Goal: Task Accomplishment & Management: Manage account settings

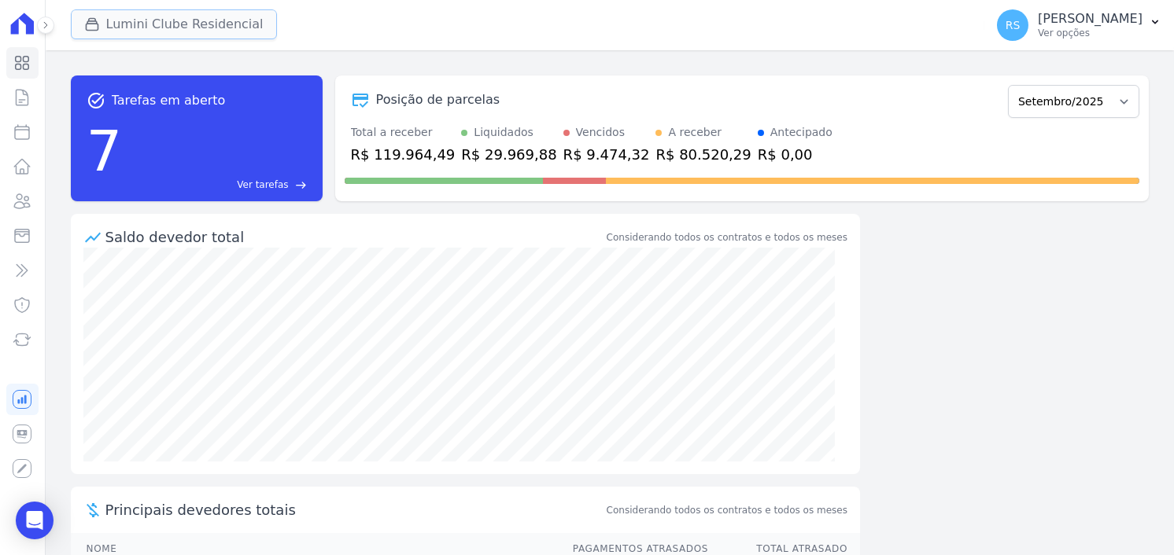
click at [154, 24] on button "Lumini Clube Residencial" at bounding box center [174, 24] width 206 height 30
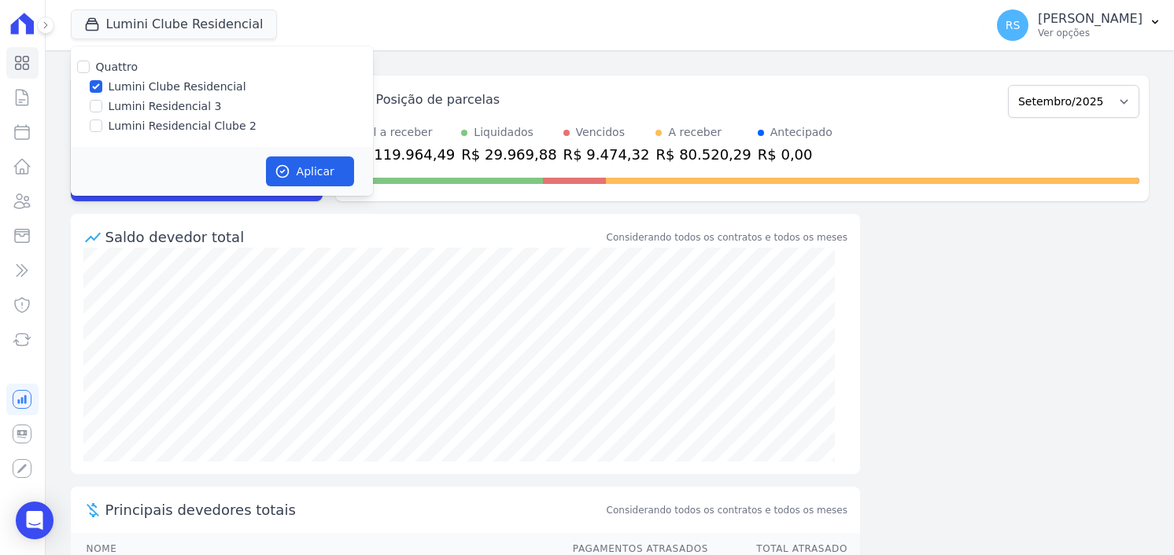
click at [171, 127] on label "Lumini Residencial Clube 2" at bounding box center [183, 126] width 148 height 17
click at [102, 127] on input "Lumini Residencial Clube 2" at bounding box center [96, 126] width 13 height 13
checkbox input "true"
click at [166, 81] on label "Lumini Clube Residencial" at bounding box center [178, 87] width 138 height 17
click at [102, 81] on input "Lumini Clube Residencial" at bounding box center [96, 86] width 13 height 13
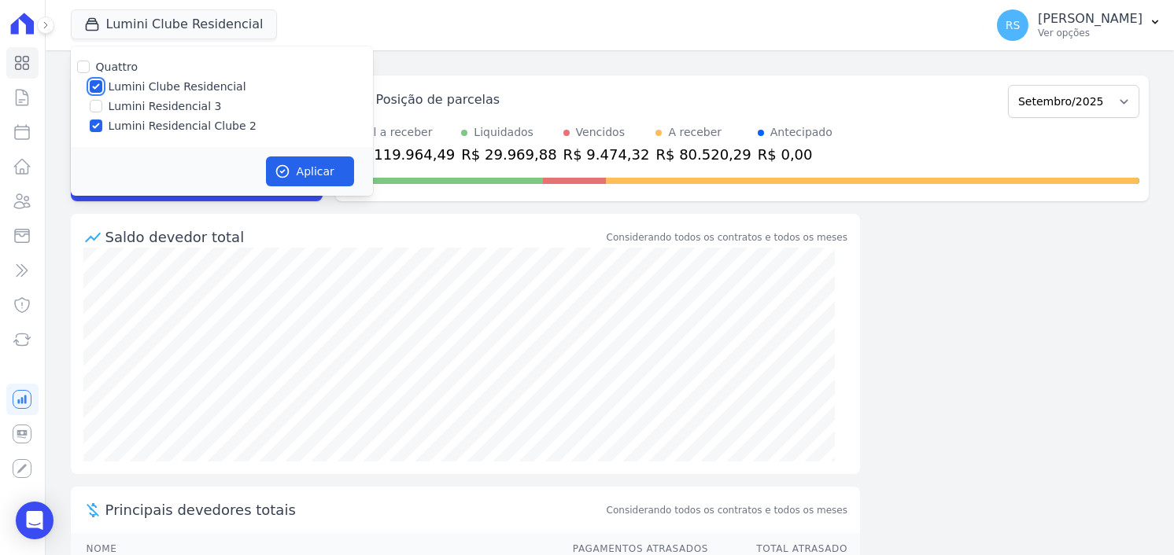
checkbox input "false"
click at [333, 175] on button "Aplicar" at bounding box center [310, 172] width 88 height 30
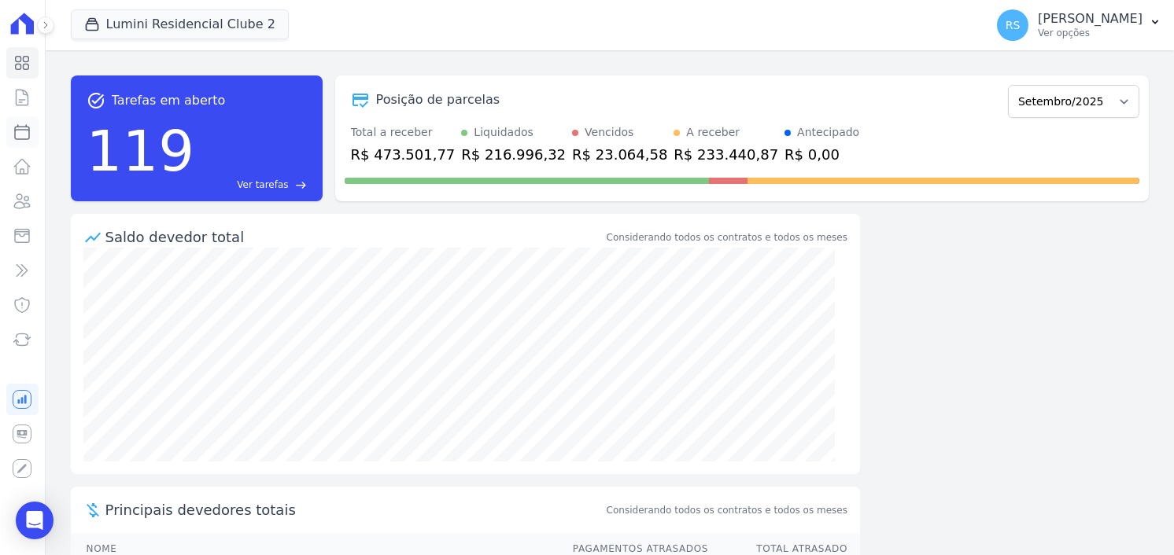
click at [27, 125] on icon at bounding box center [22, 132] width 14 height 14
select select
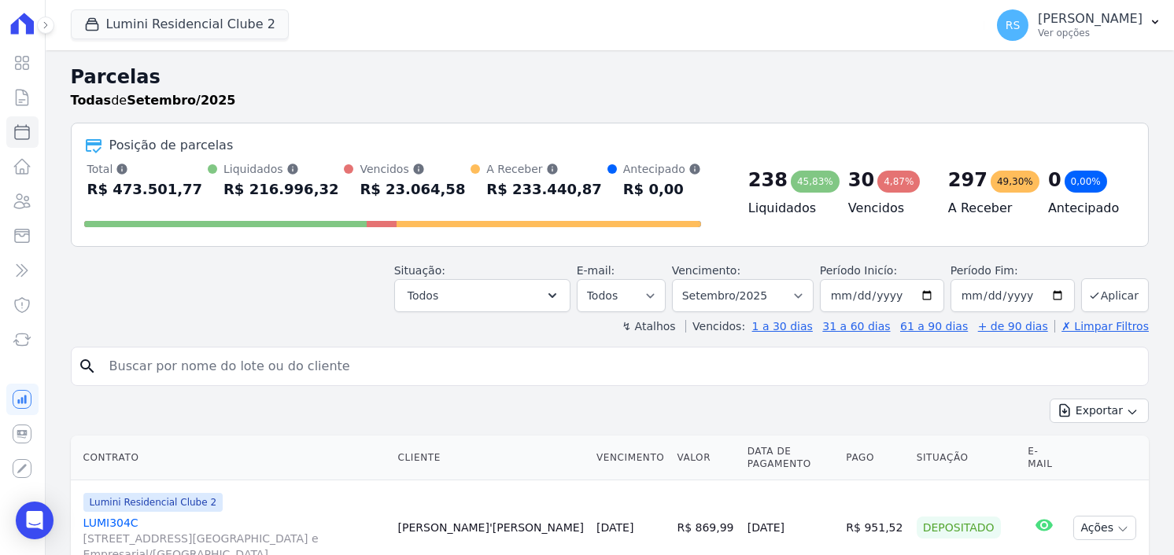
click at [335, 356] on input "search" at bounding box center [621, 366] width 1042 height 31
click at [268, 355] on input "search" at bounding box center [621, 366] width 1042 height 31
type input "[PERSON_NAME]"
select select
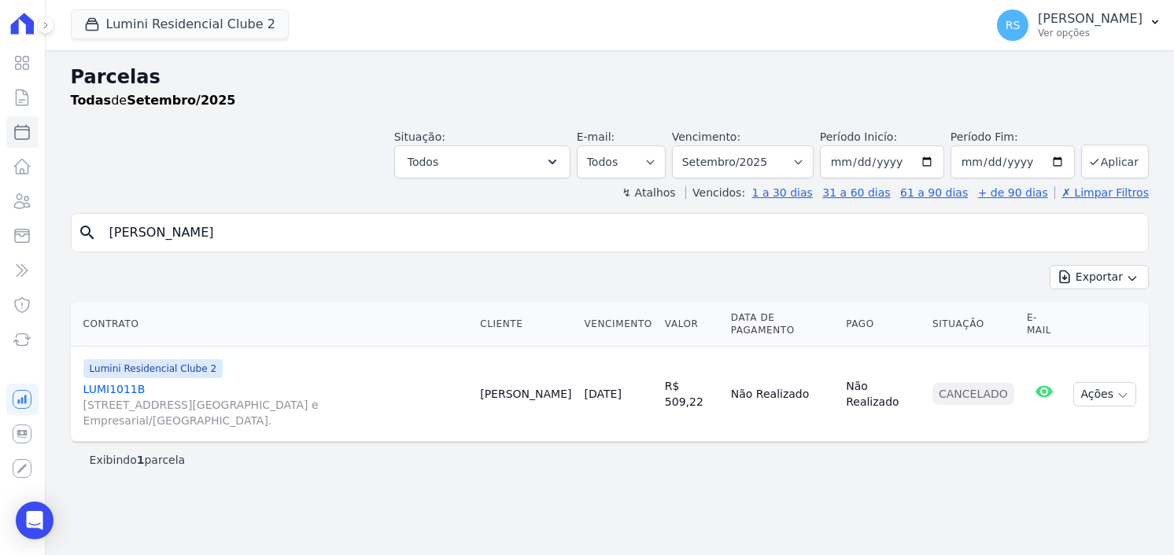
click at [649, 476] on div "Parcelas Todas de Setembro/2025 Situação: Agendado Em Aberto Pago Processando C…" at bounding box center [610, 302] width 1128 height 505
click at [98, 388] on link "LUMI1011B [STREET_ADDRESS][GEOGRAPHIC_DATA] e Empresarial/[GEOGRAPHIC_DATA]." at bounding box center [275, 405] width 385 height 47
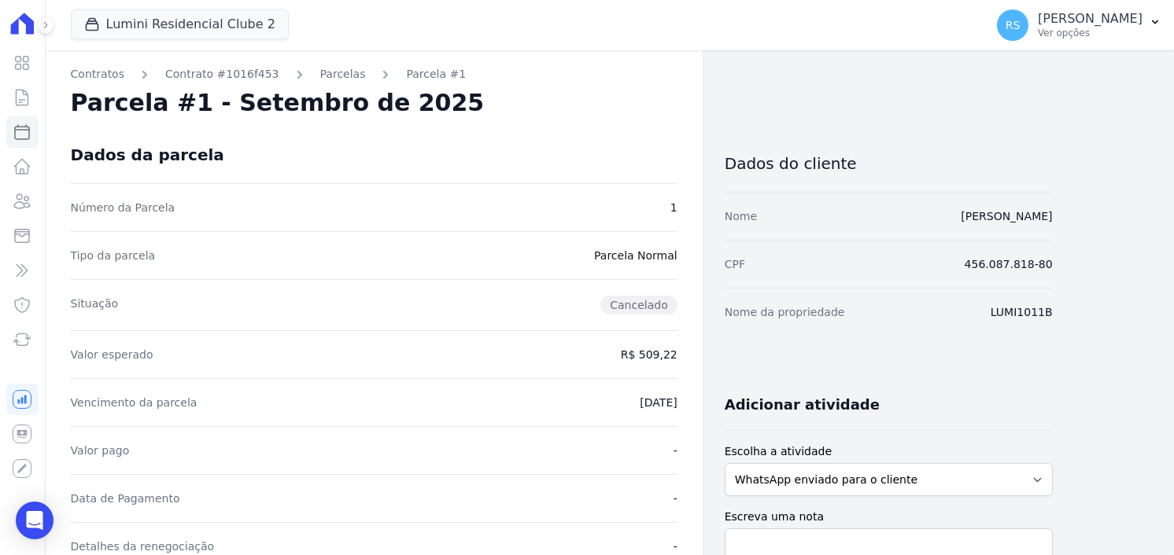
select select
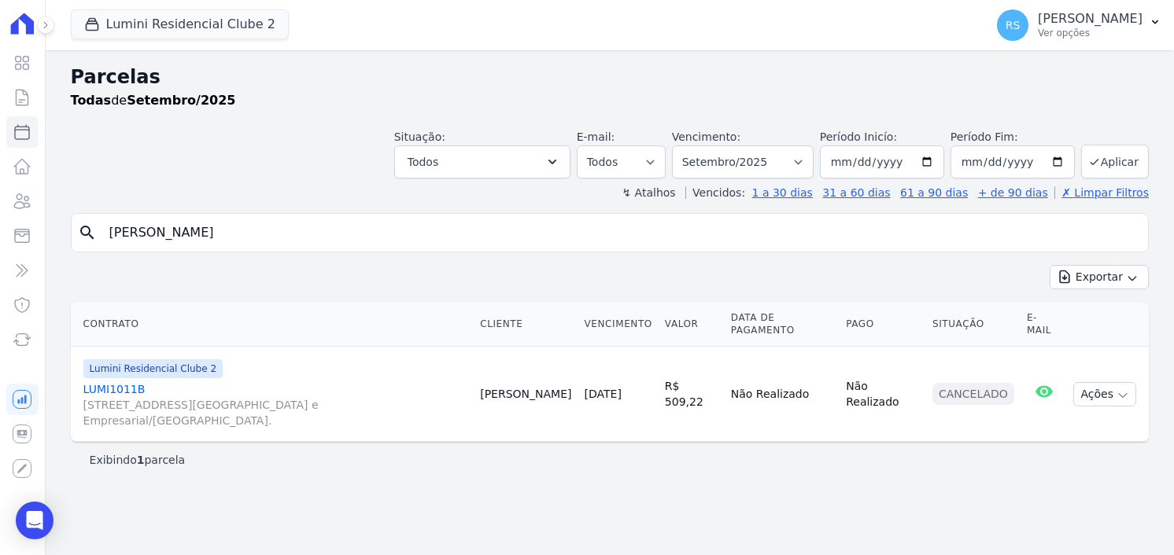
click at [126, 384] on link "LUMI1011B [STREET_ADDRESS][GEOGRAPHIC_DATA] e Empresarial/[GEOGRAPHIC_DATA]." at bounding box center [275, 405] width 385 height 47
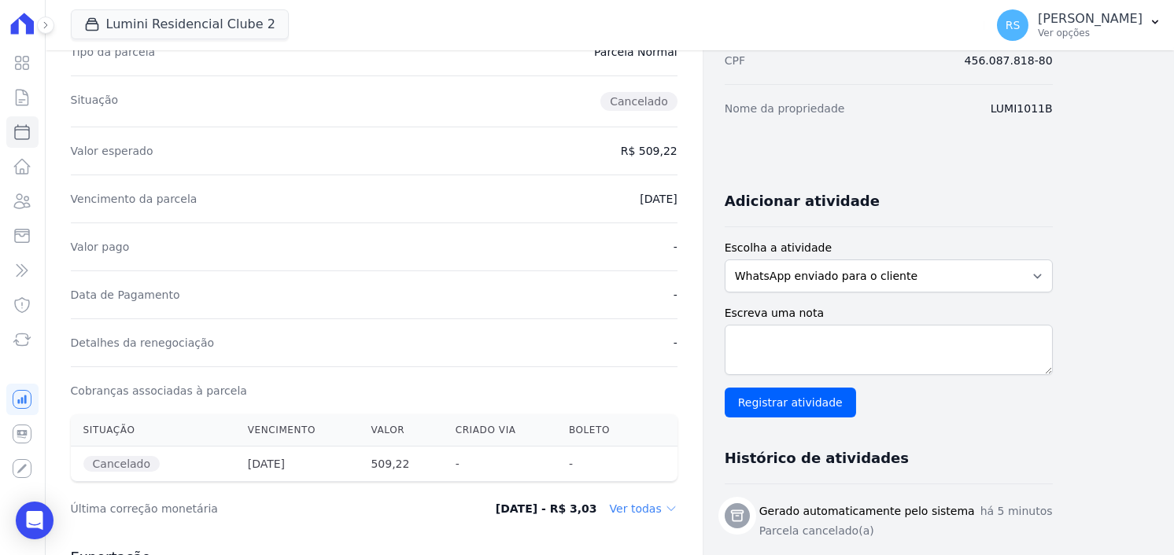
scroll to position [46, 0]
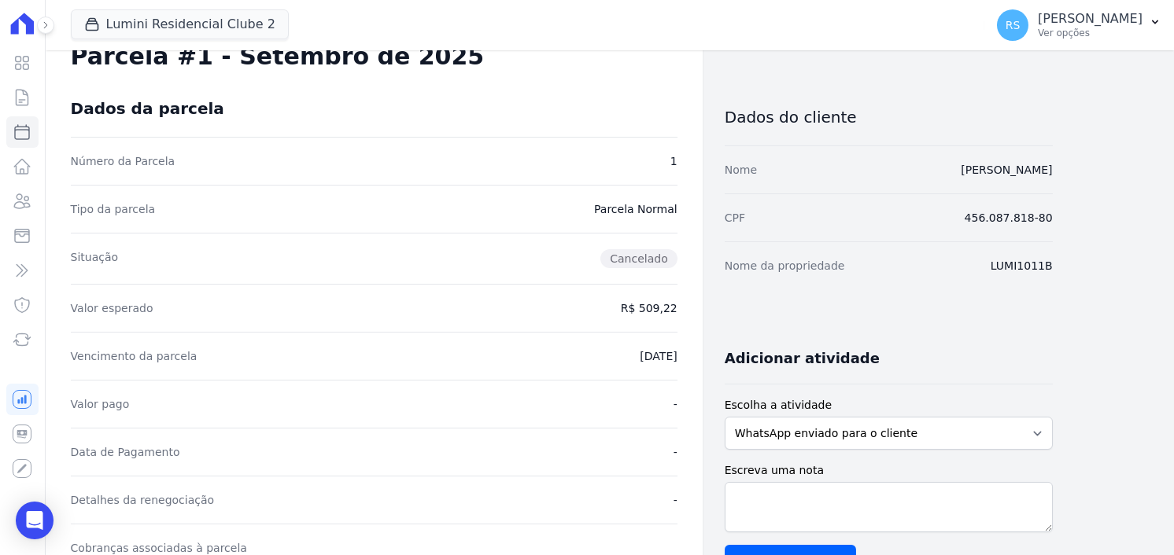
click at [1030, 262] on dd "LUMI1011B" at bounding box center [1022, 266] width 62 height 16
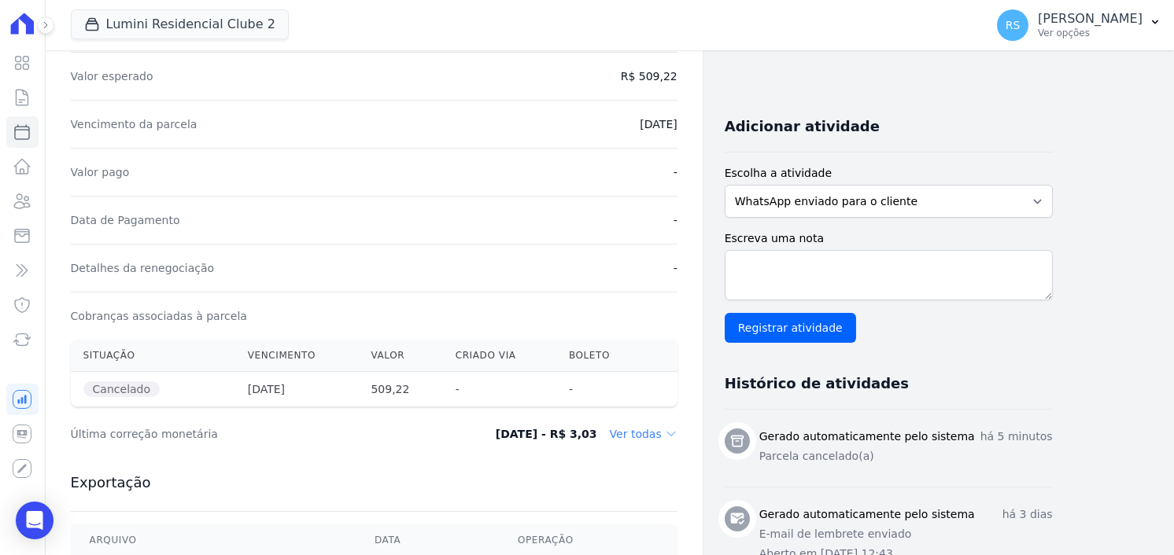
scroll to position [0, 0]
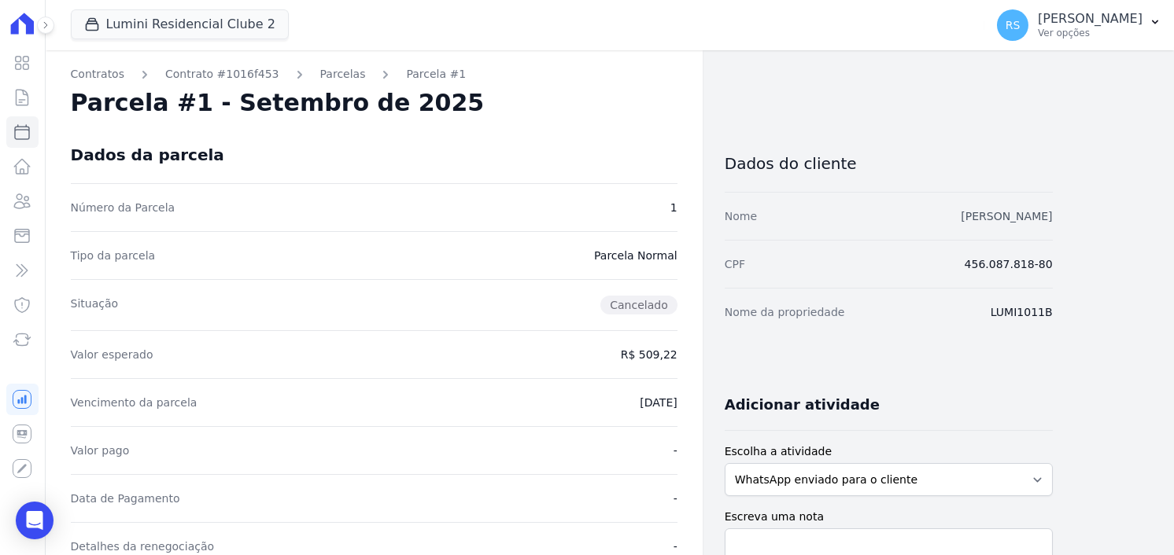
click at [1026, 214] on link "[PERSON_NAME]" at bounding box center [1006, 216] width 91 height 13
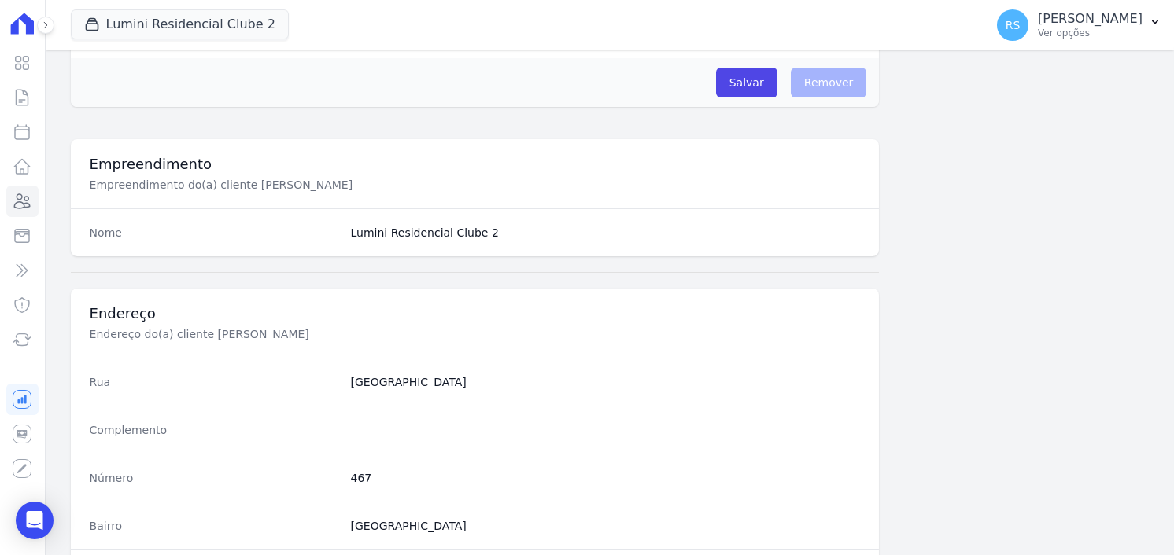
scroll to position [910, 0]
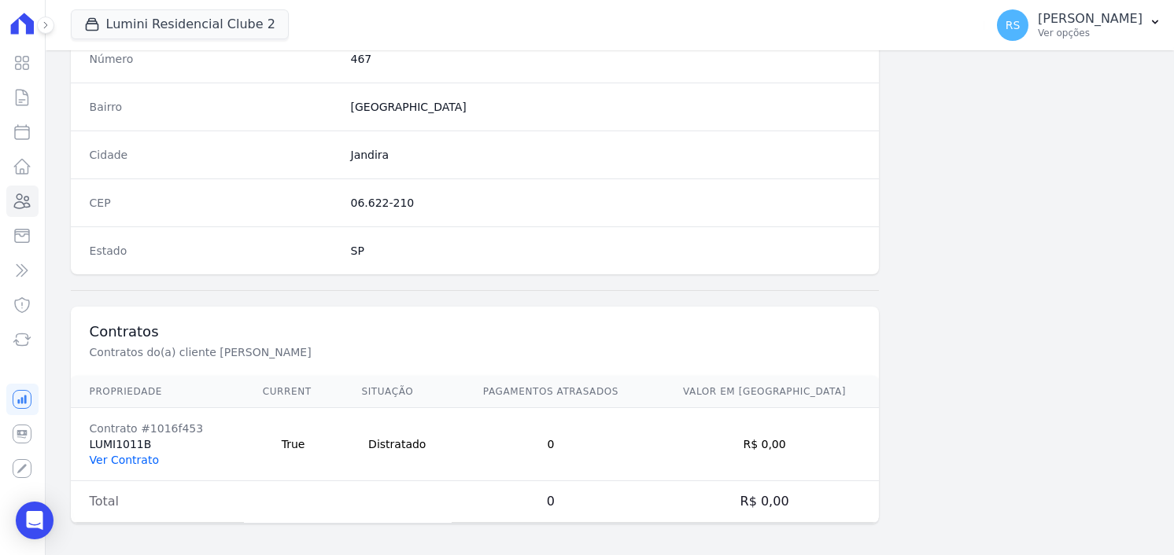
click at [123, 454] on link "Ver Contrato" at bounding box center [124, 460] width 69 height 13
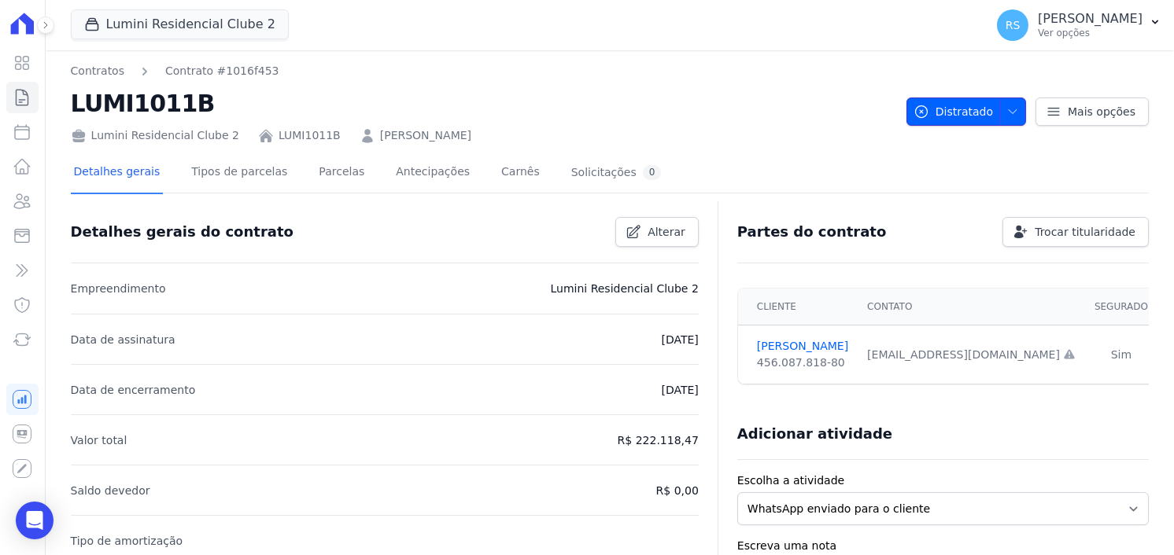
click at [1019, 109] on button "Distratado" at bounding box center [966, 112] width 120 height 28
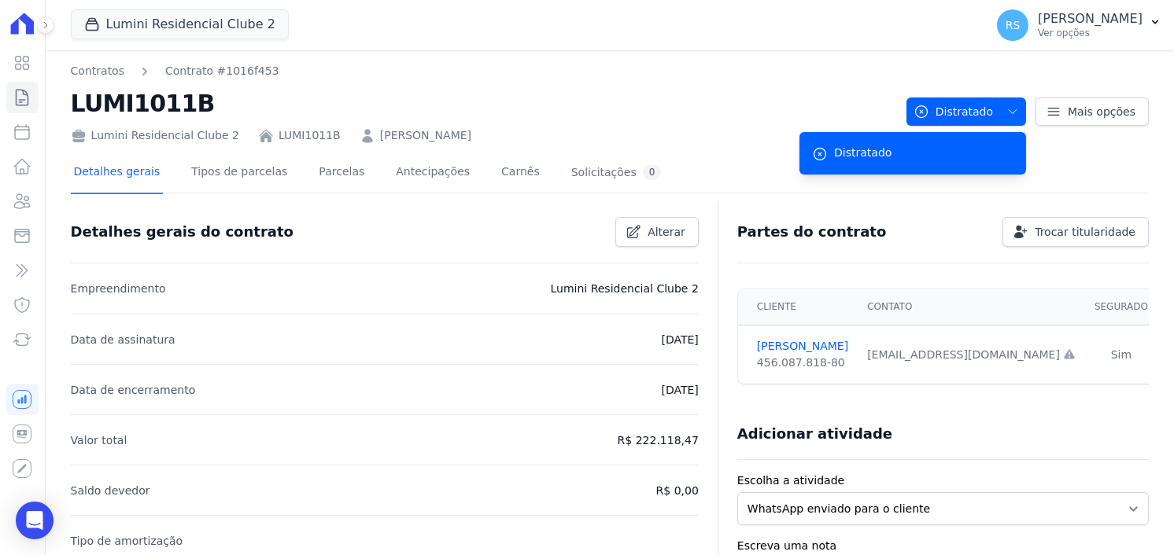
click at [798, 98] on h2 "LUMI1011B" at bounding box center [482, 103] width 823 height 35
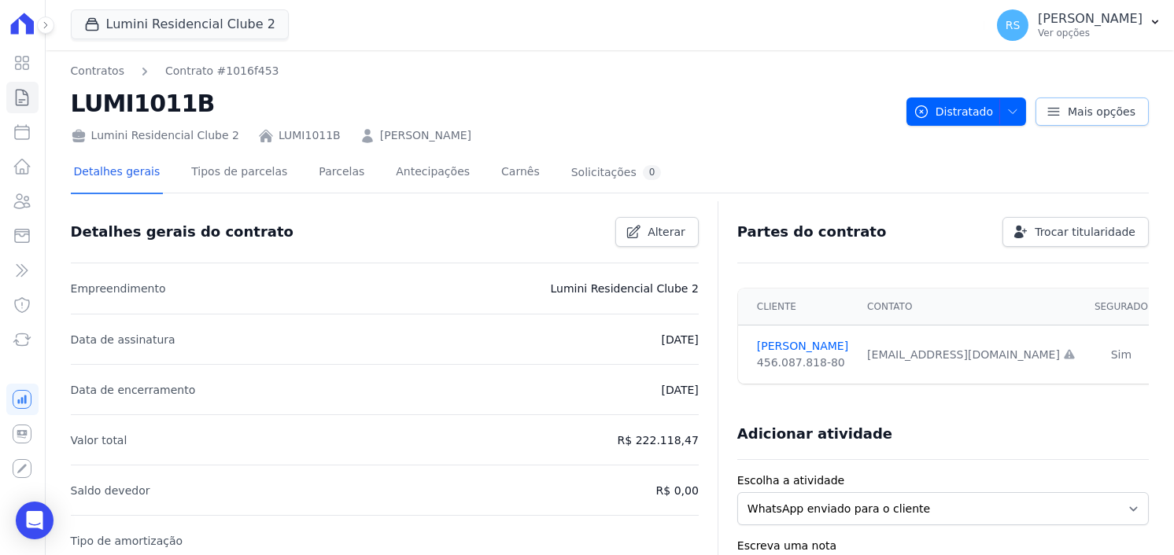
click at [1104, 123] on link "Mais opções" at bounding box center [1091, 112] width 113 height 28
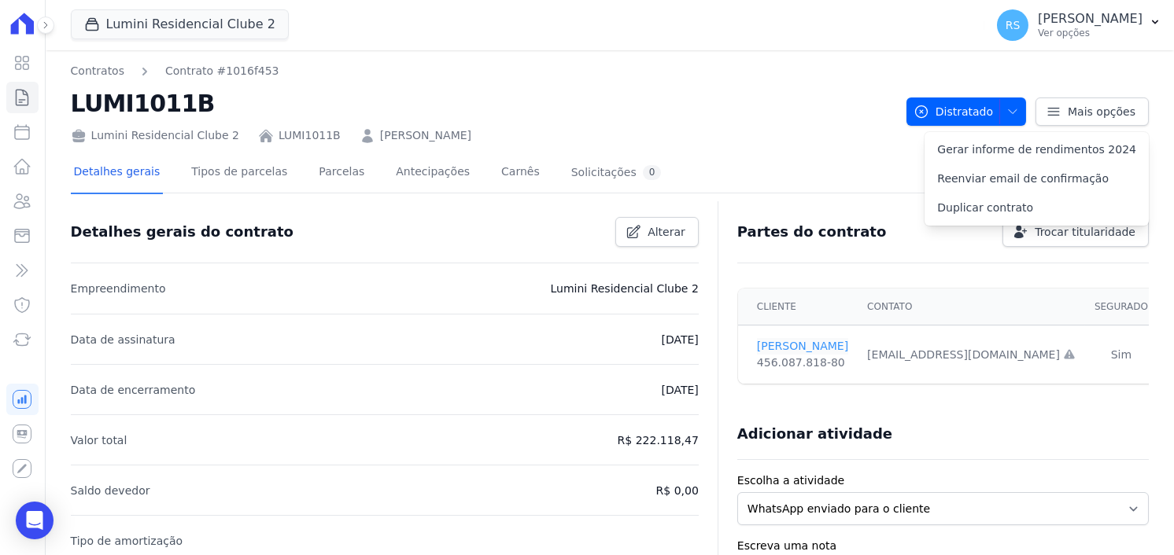
click at [780, 346] on link "[PERSON_NAME]" at bounding box center [802, 346] width 91 height 17
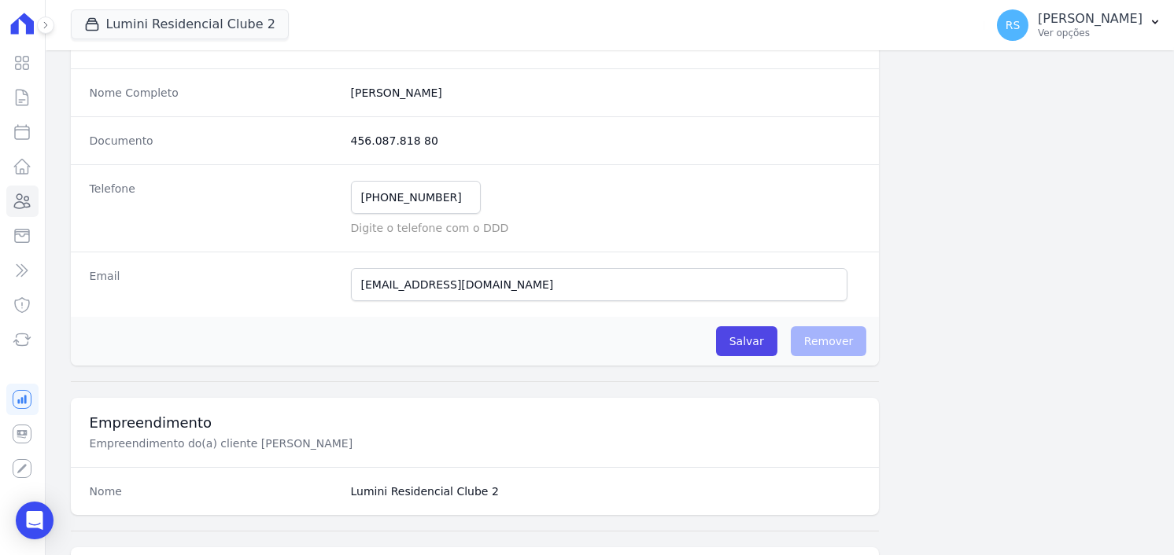
scroll to position [315, 0]
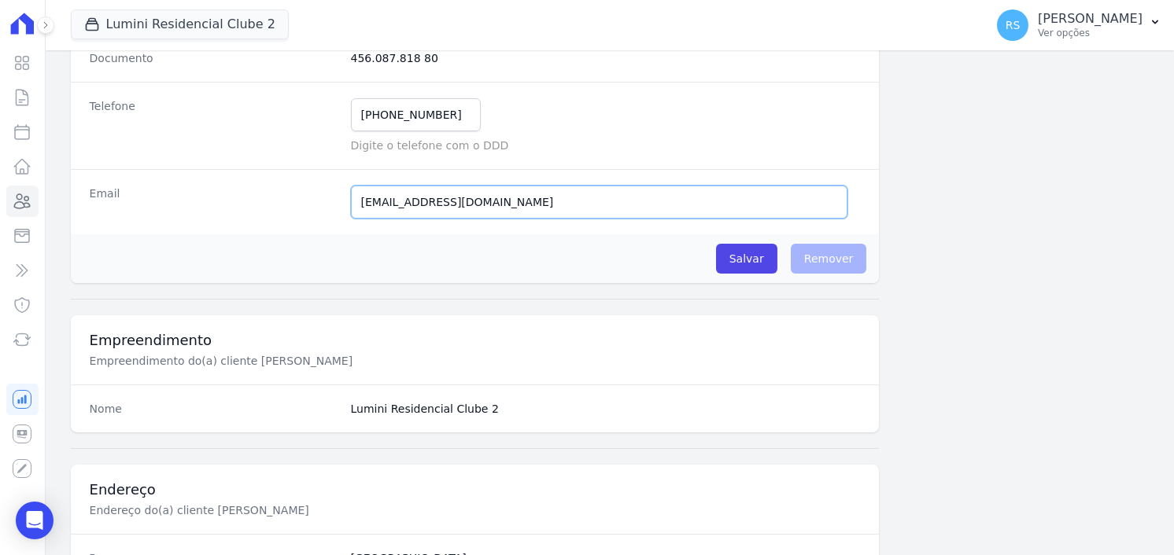
click at [514, 200] on input "[EMAIL_ADDRESS][DOMAIN_NAME]" at bounding box center [599, 202] width 497 height 33
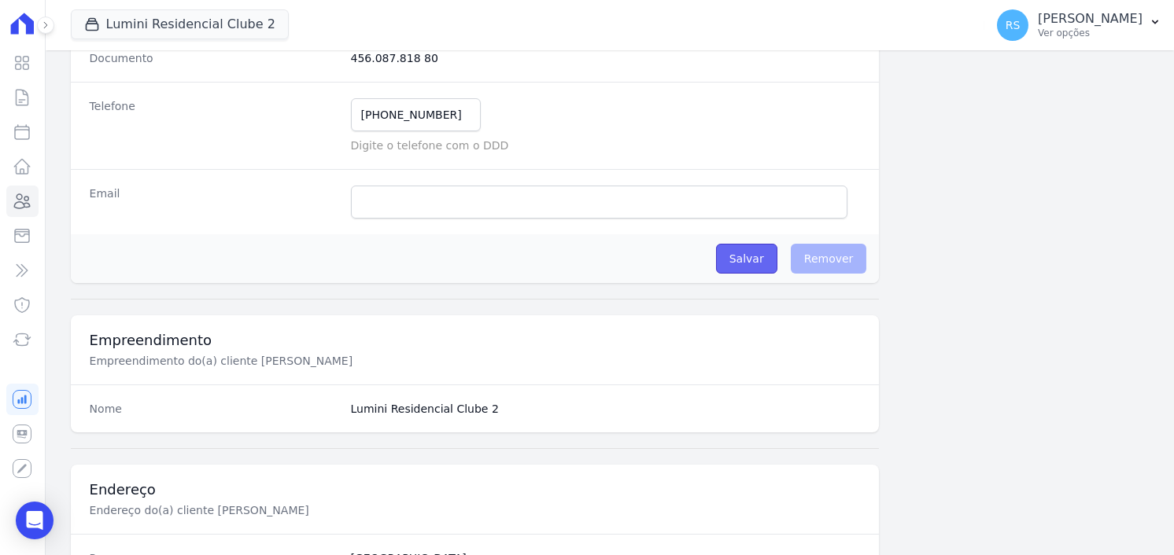
click at [751, 256] on input "Salvar" at bounding box center [746, 259] width 61 height 30
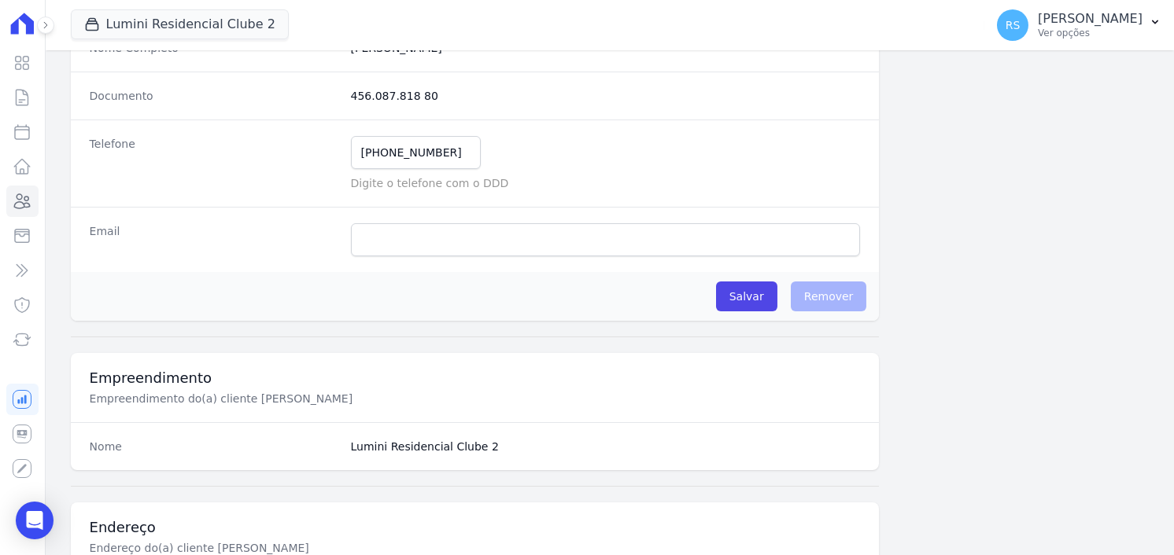
scroll to position [157, 0]
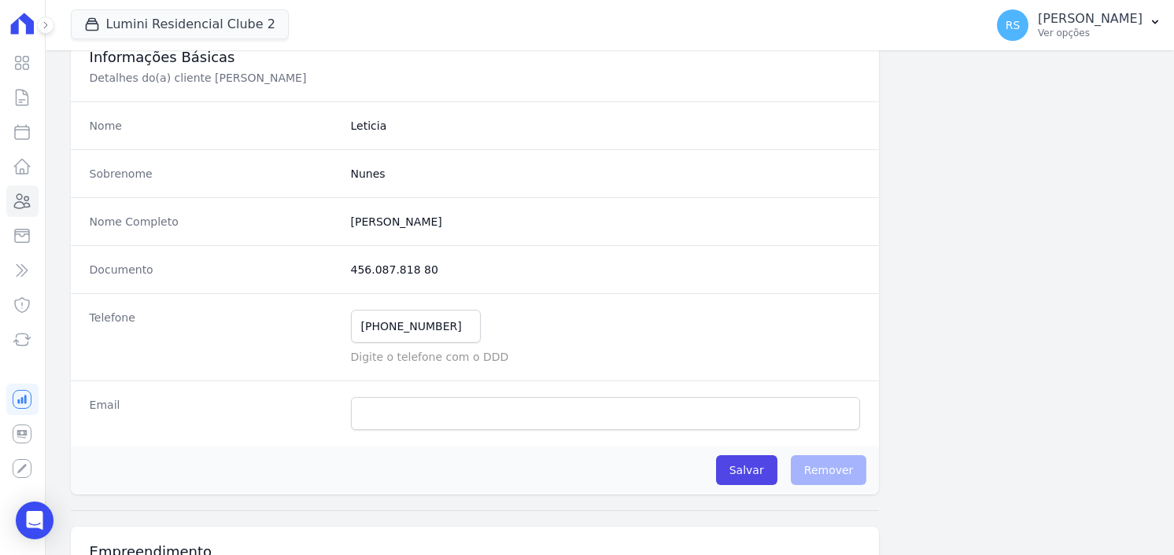
click at [407, 270] on dd "456.087.818 80" at bounding box center [606, 270] width 510 height 16
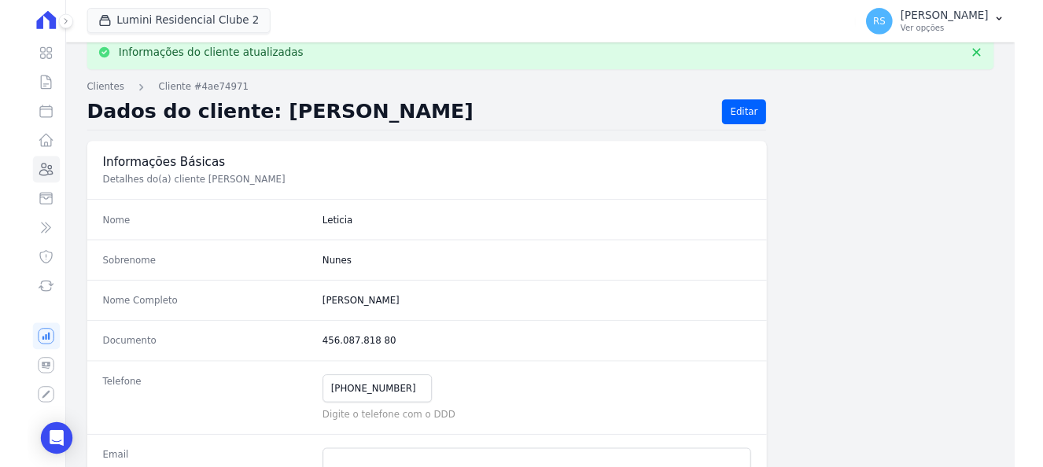
scroll to position [0, 0]
